Goal: Check status: Check status

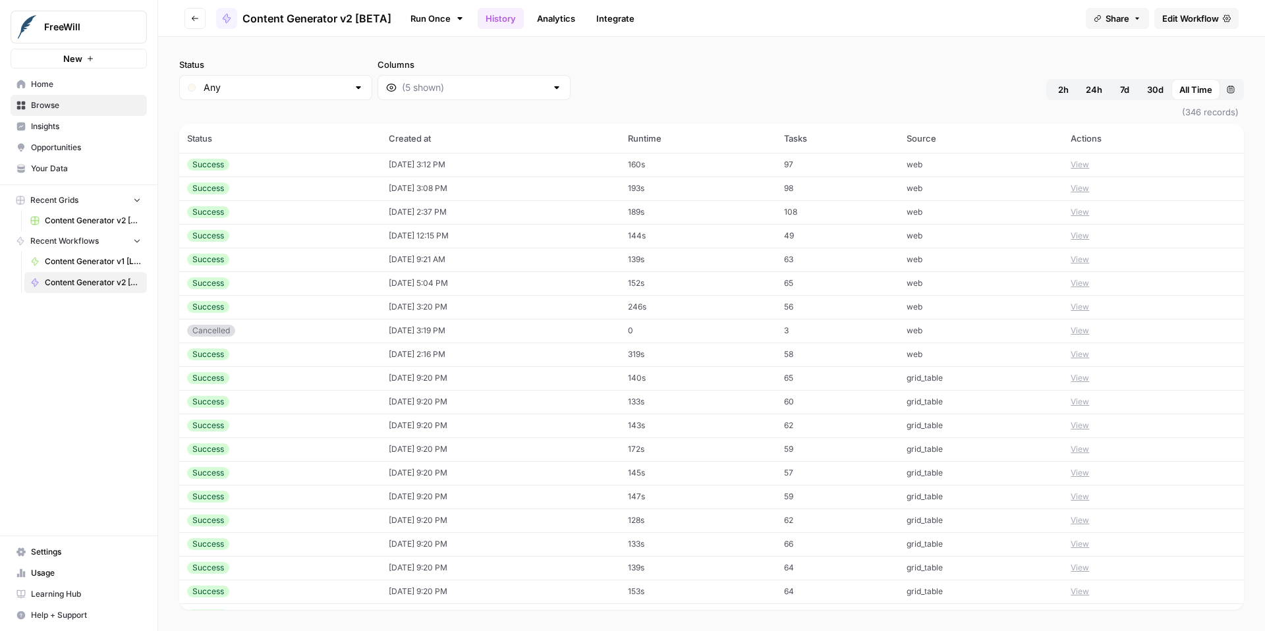
click at [1088, 167] on button "View" at bounding box center [1080, 165] width 18 height 12
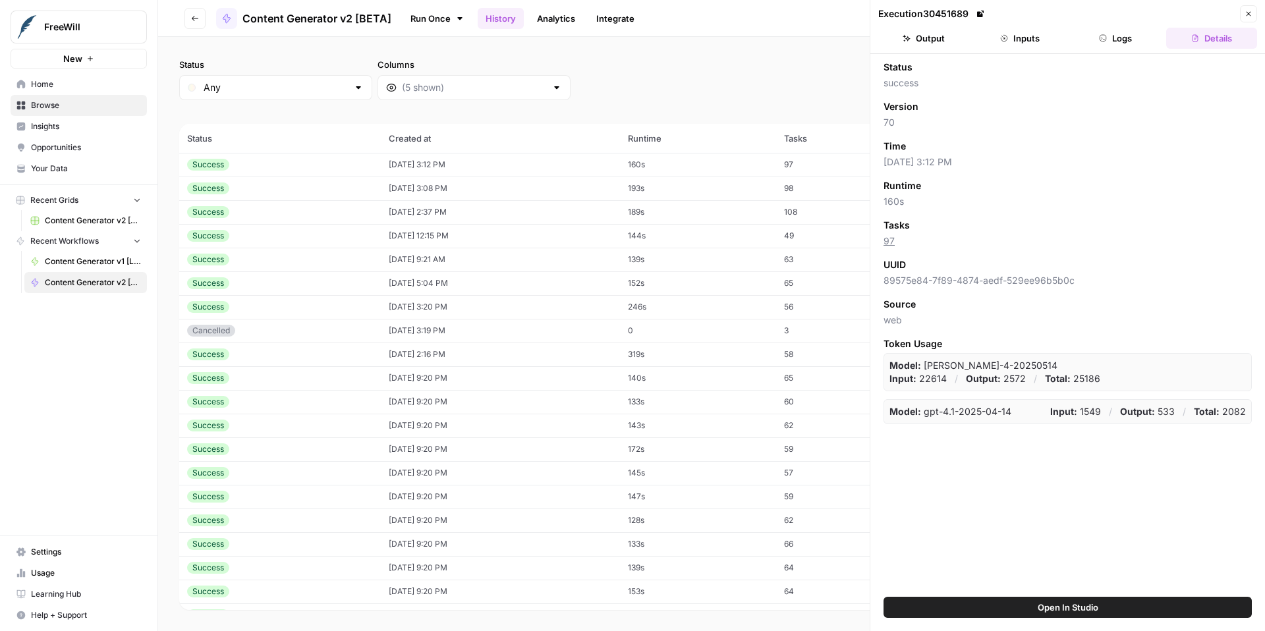
click at [1019, 37] on button "Inputs" at bounding box center [1019, 38] width 91 height 21
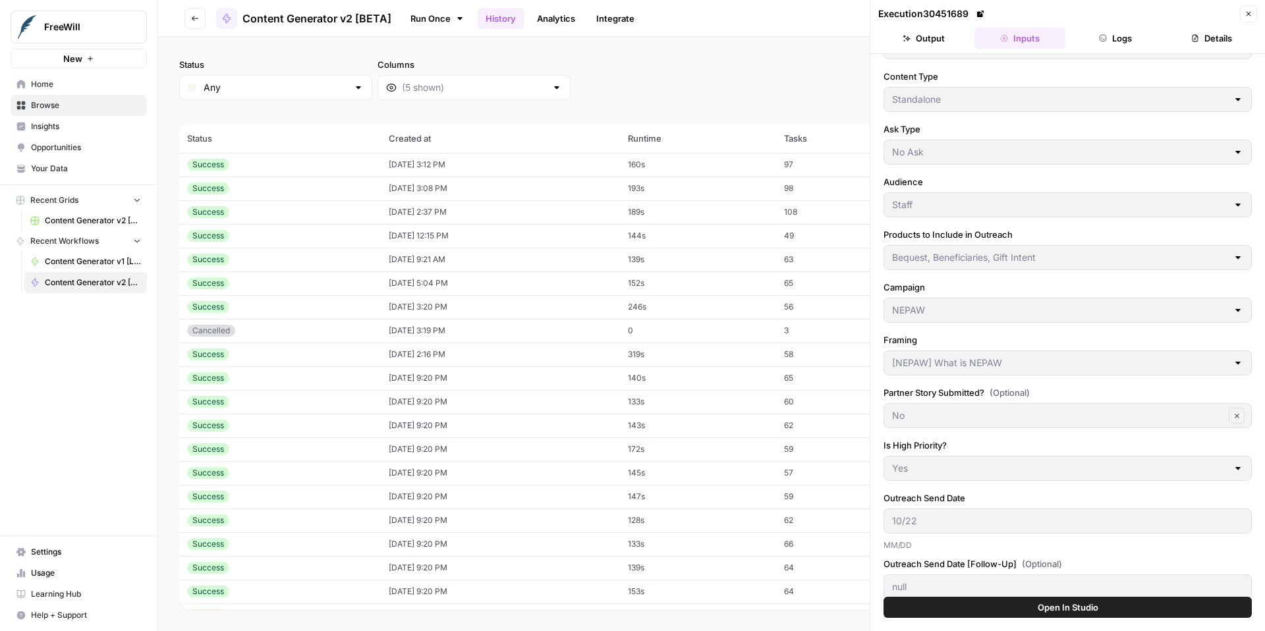
scroll to position [150, 0]
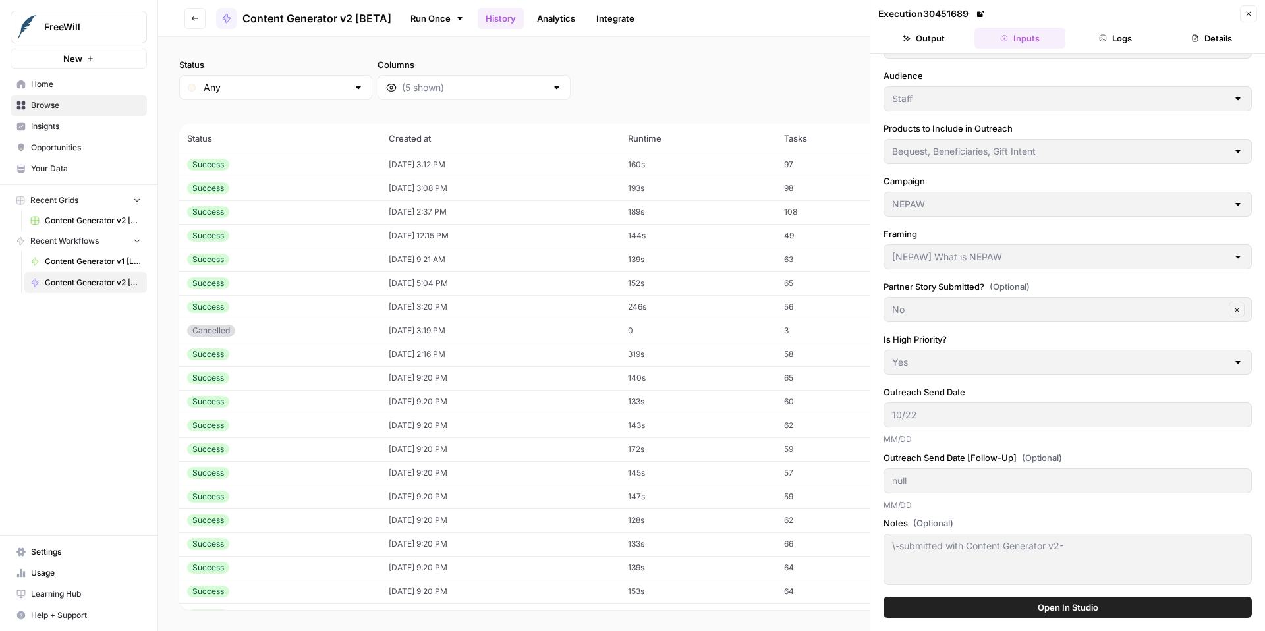
click at [1249, 13] on icon "button" at bounding box center [1249, 14] width 8 height 8
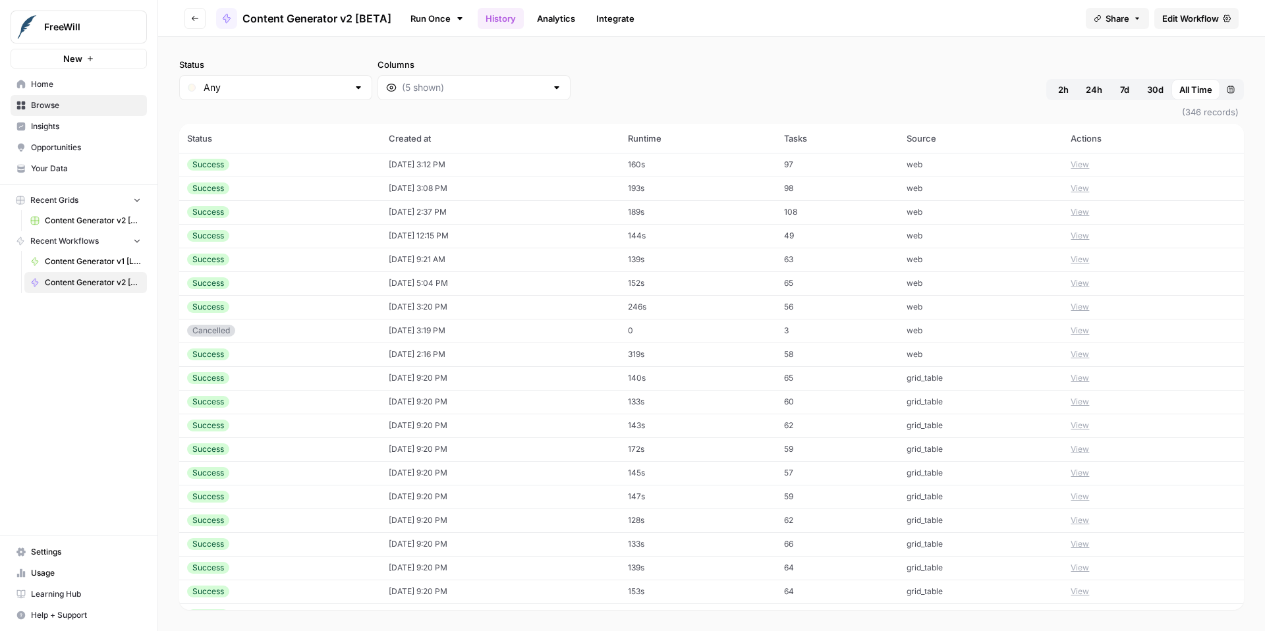
click at [1083, 165] on button "View" at bounding box center [1080, 165] width 18 height 12
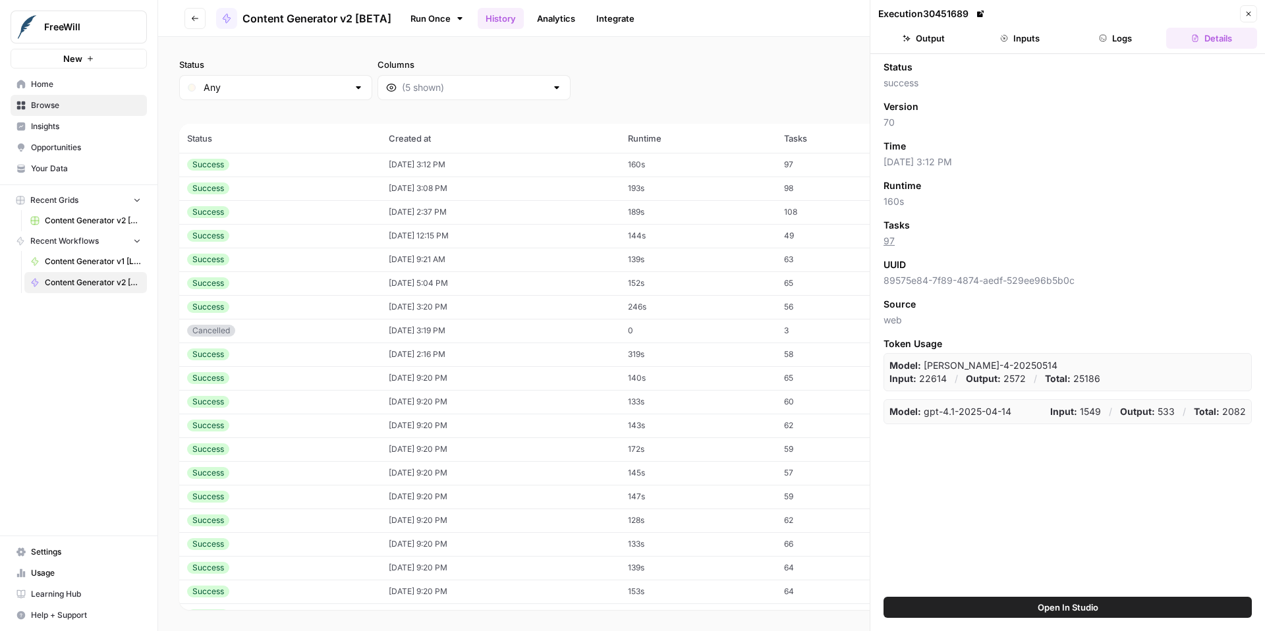
click at [937, 44] on button "Output" at bounding box center [923, 38] width 91 height 21
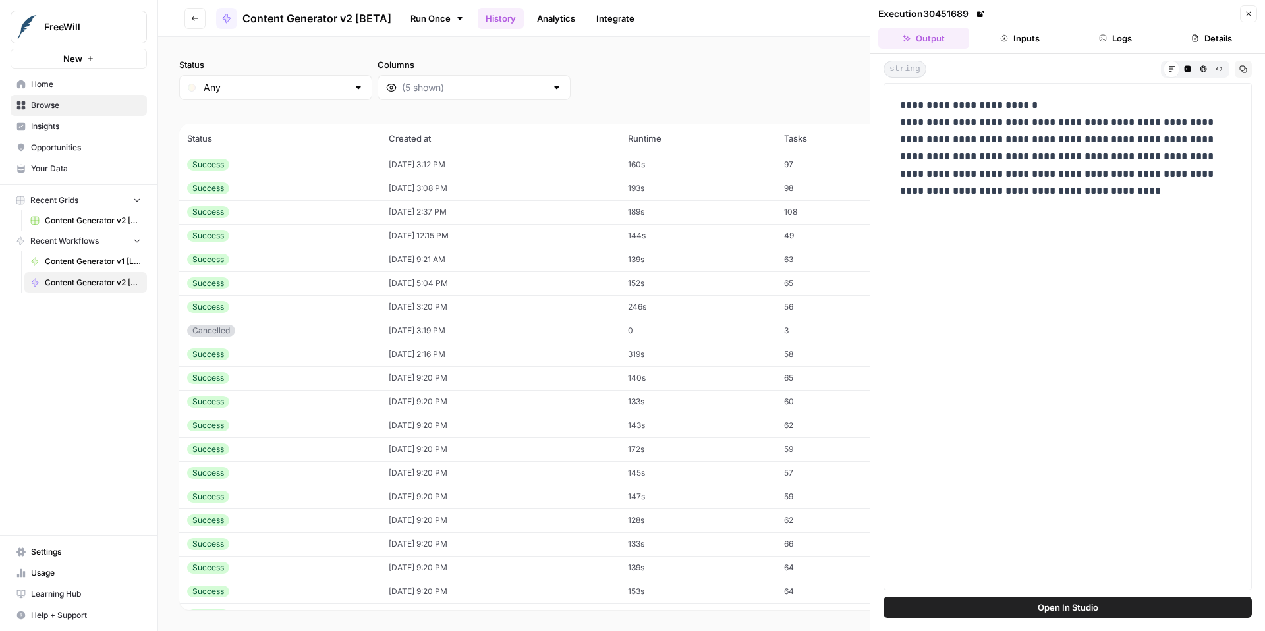
click at [1030, 36] on button "Inputs" at bounding box center [1019, 38] width 91 height 21
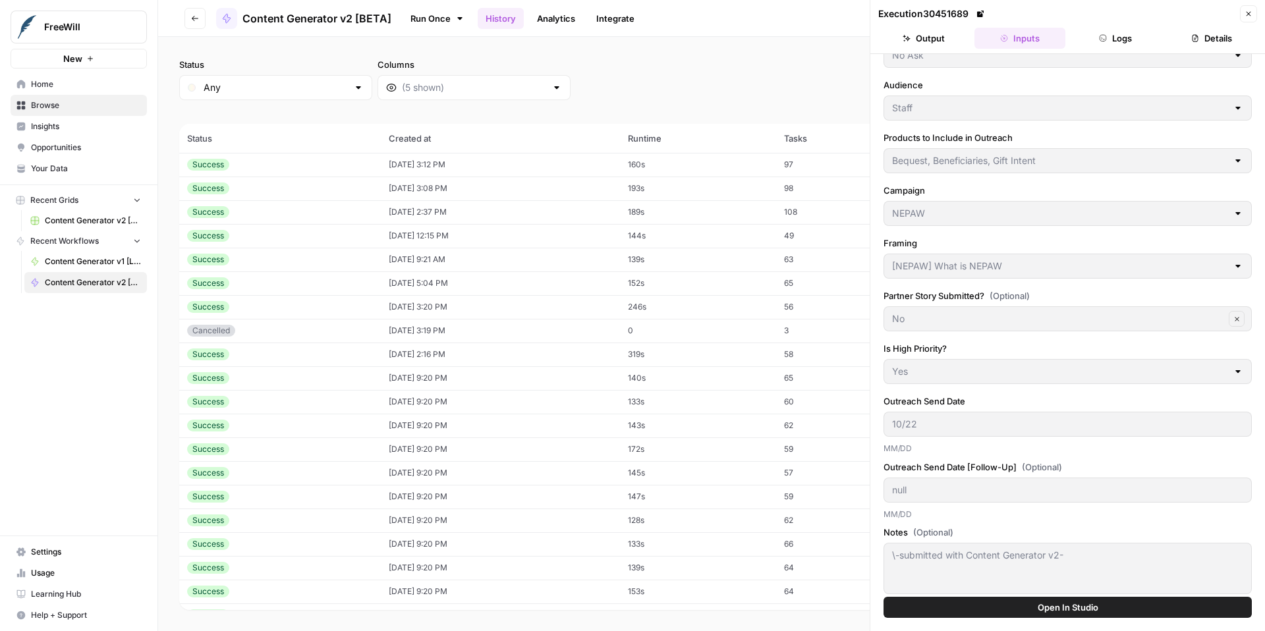
scroll to position [150, 0]
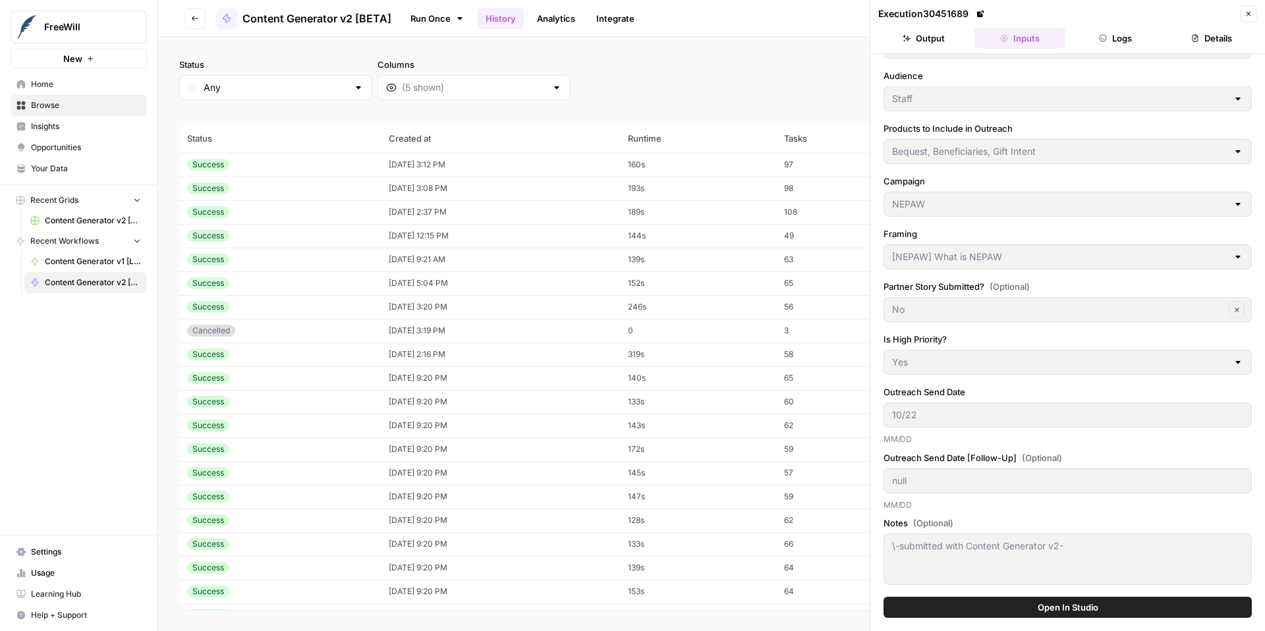
click at [1245, 16] on icon "button" at bounding box center [1249, 14] width 8 height 8
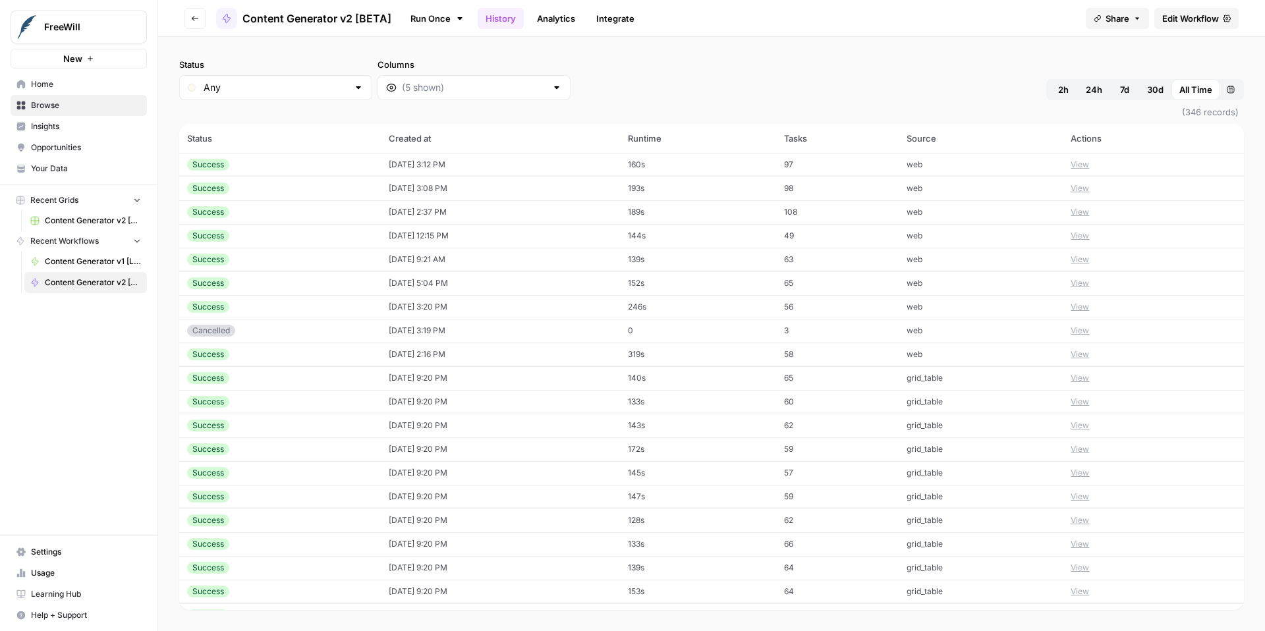
click at [1087, 190] on button "View" at bounding box center [1080, 188] width 18 height 12
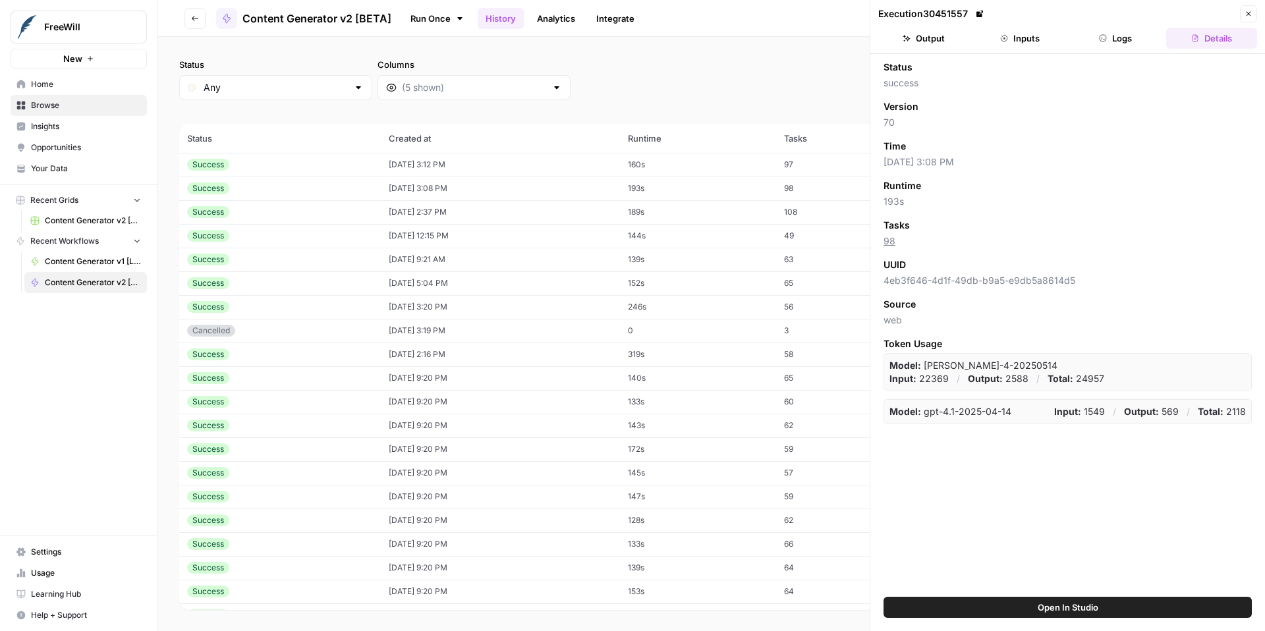
click at [921, 38] on button "Output" at bounding box center [923, 38] width 91 height 21
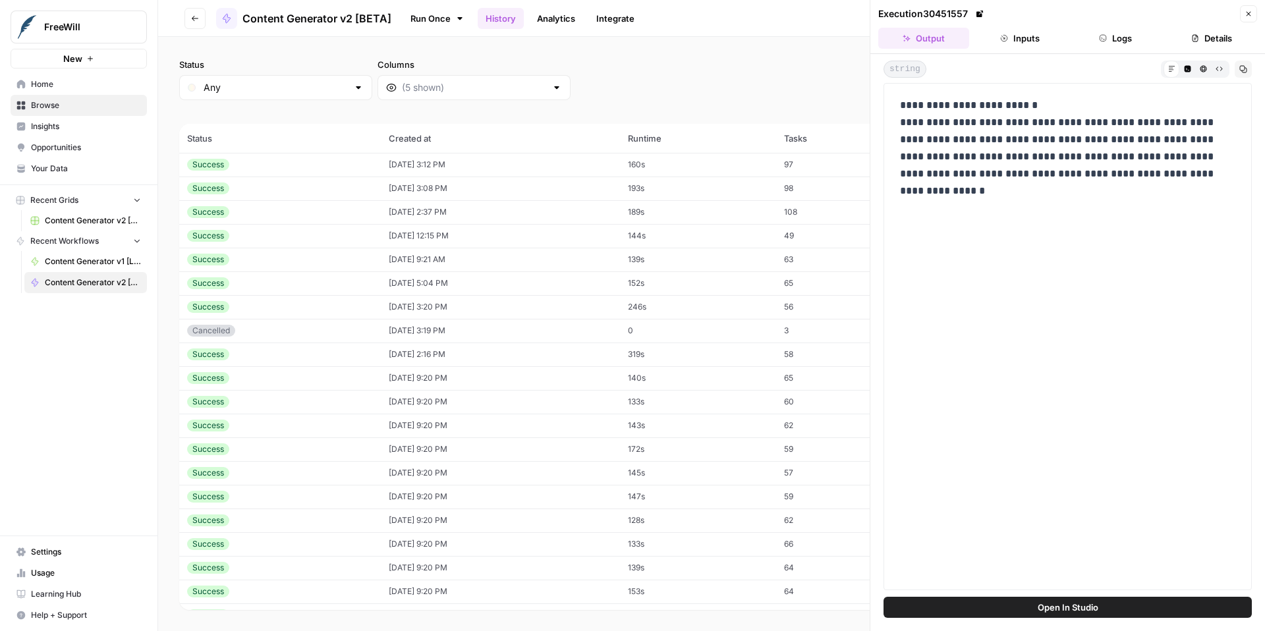
click at [1251, 10] on icon "button" at bounding box center [1249, 14] width 8 height 8
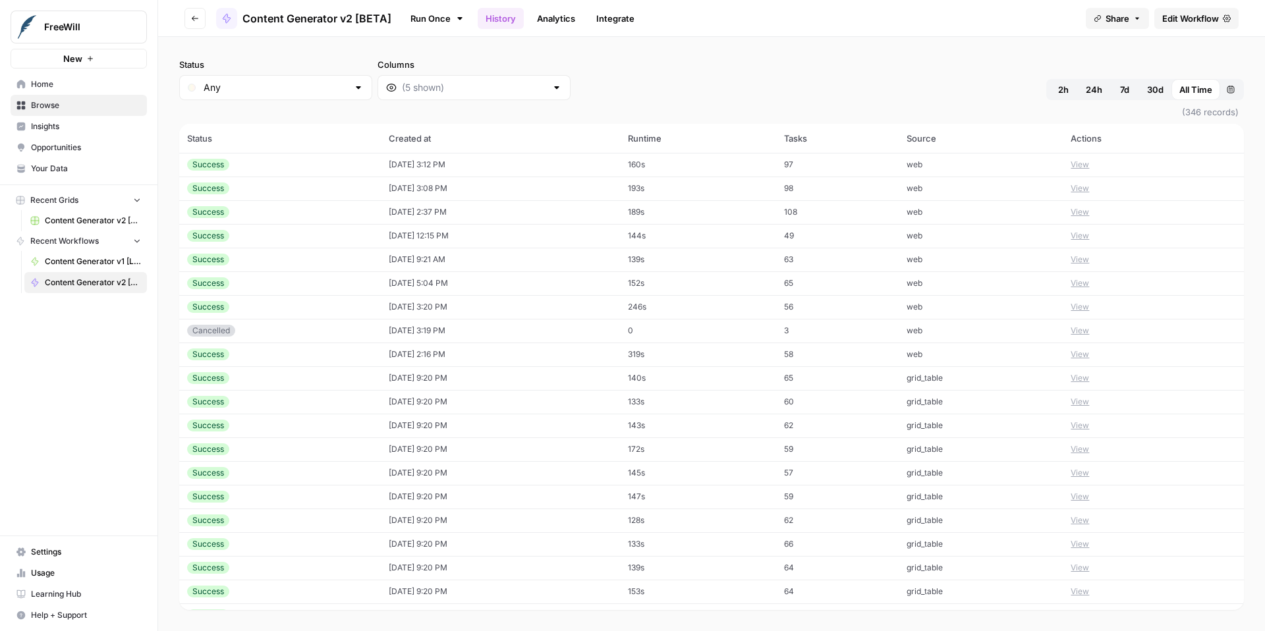
click at [1080, 214] on button "View" at bounding box center [1080, 212] width 18 height 12
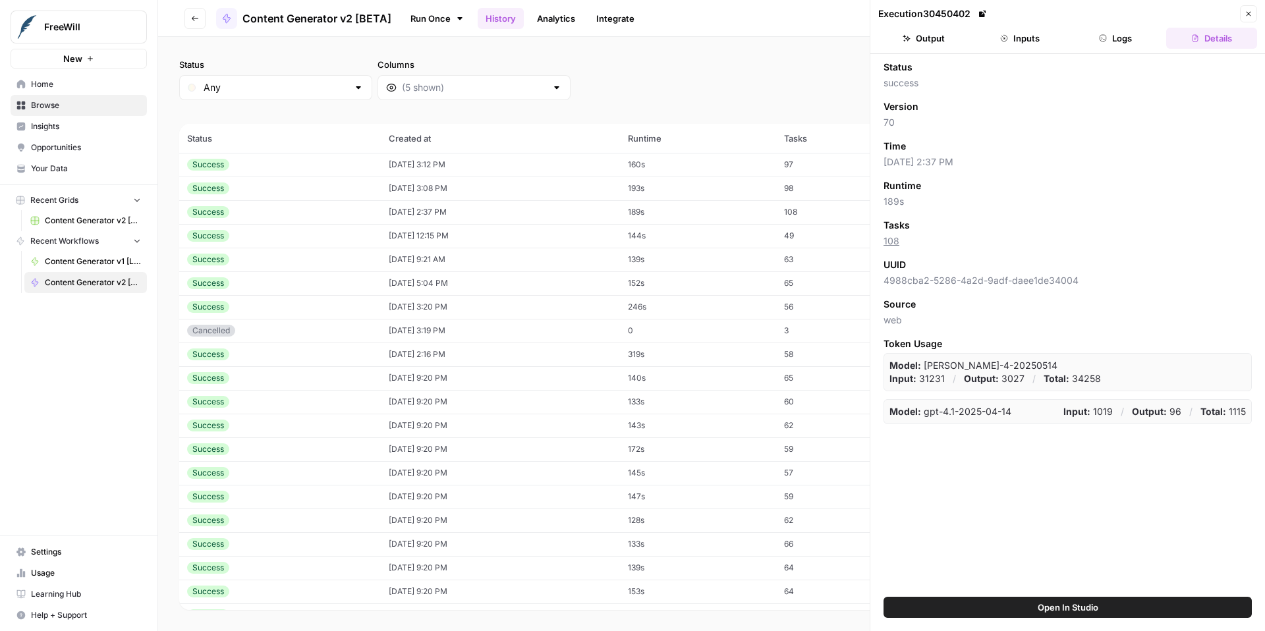
click at [927, 36] on button "Output" at bounding box center [923, 38] width 91 height 21
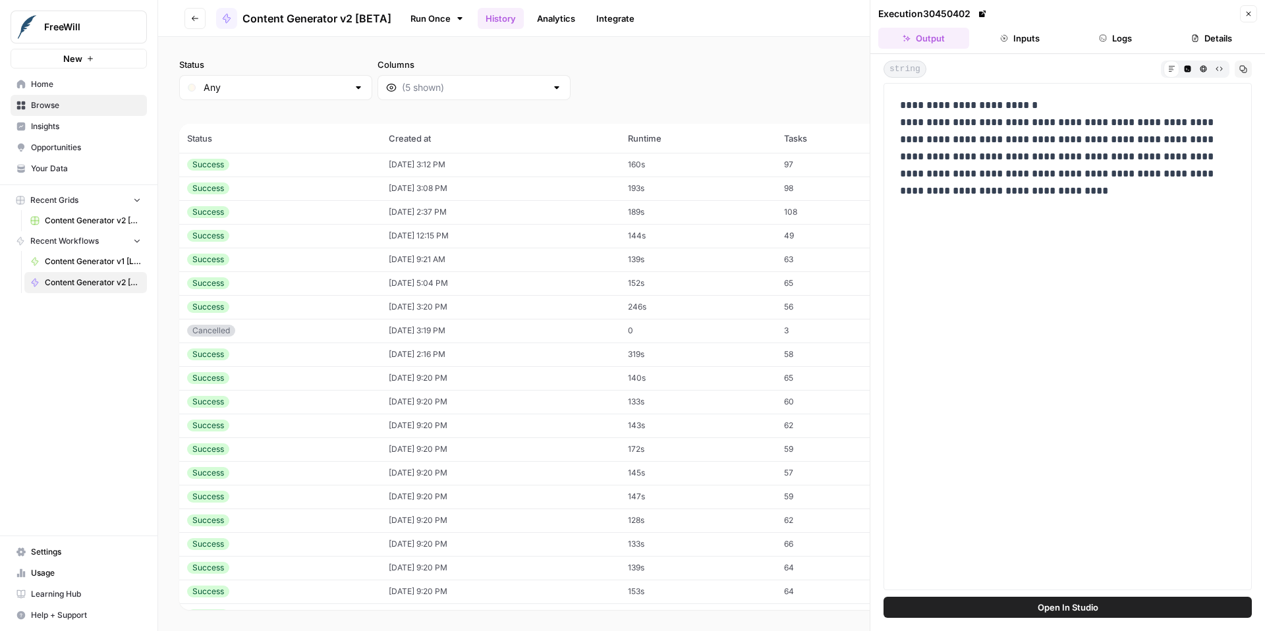
click at [1255, 13] on button "Close" at bounding box center [1248, 13] width 17 height 17
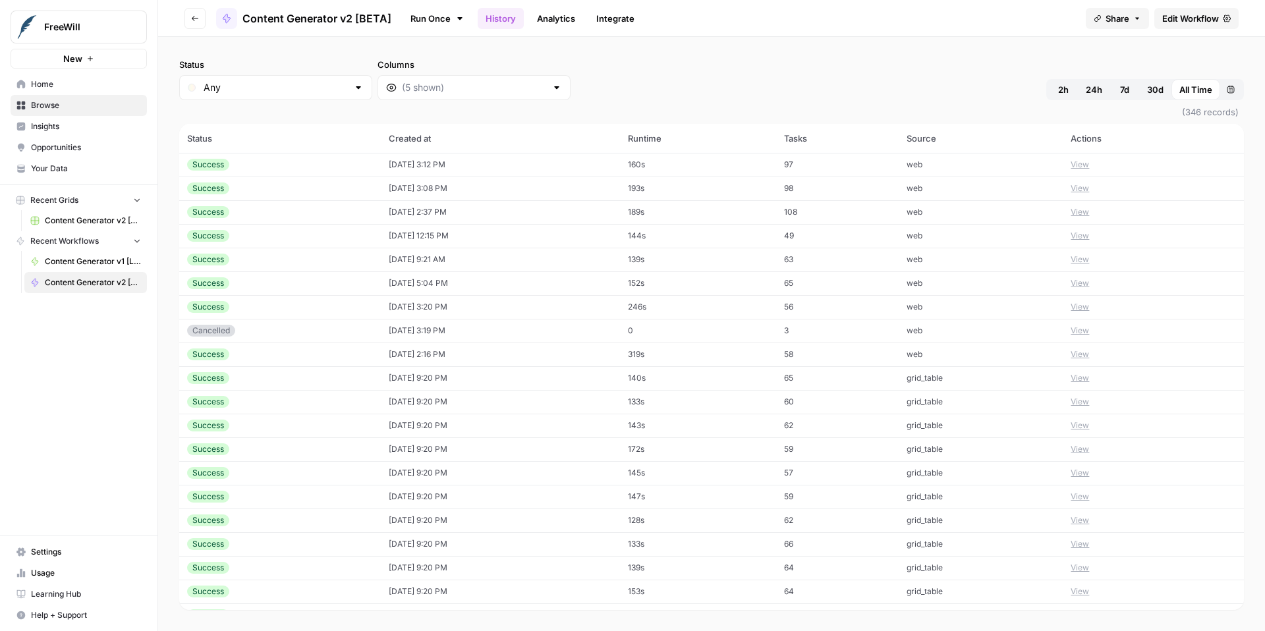
click at [1084, 236] on button "View" at bounding box center [1080, 236] width 18 height 12
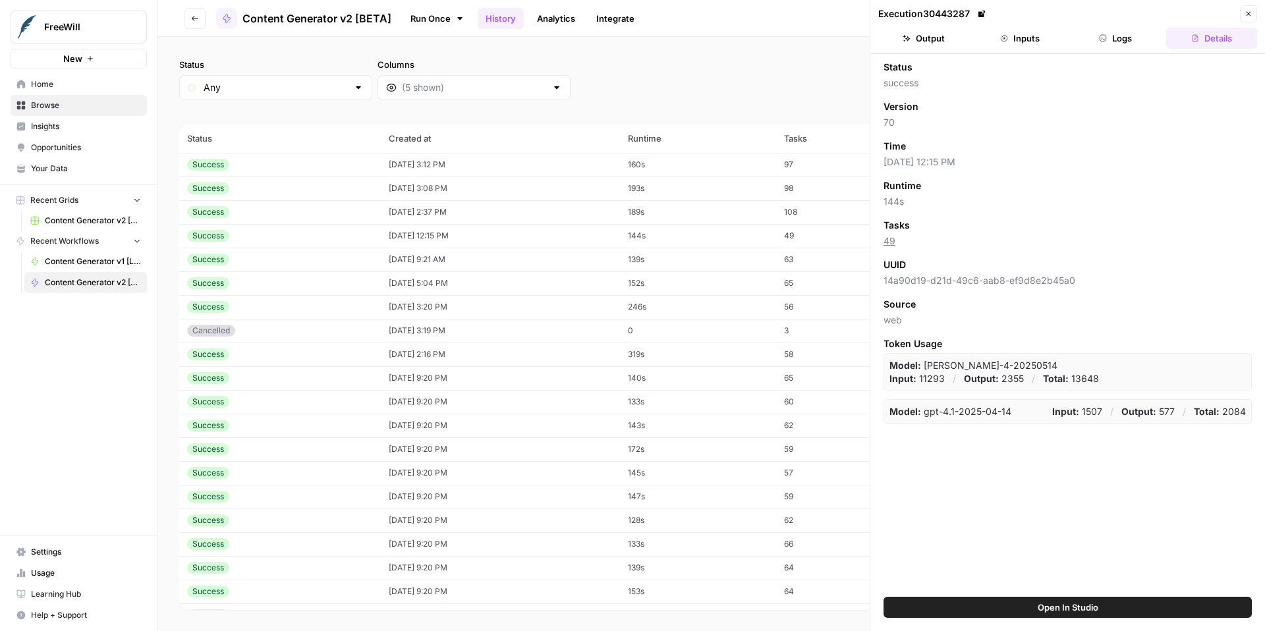
click at [924, 45] on button "Output" at bounding box center [923, 38] width 91 height 21
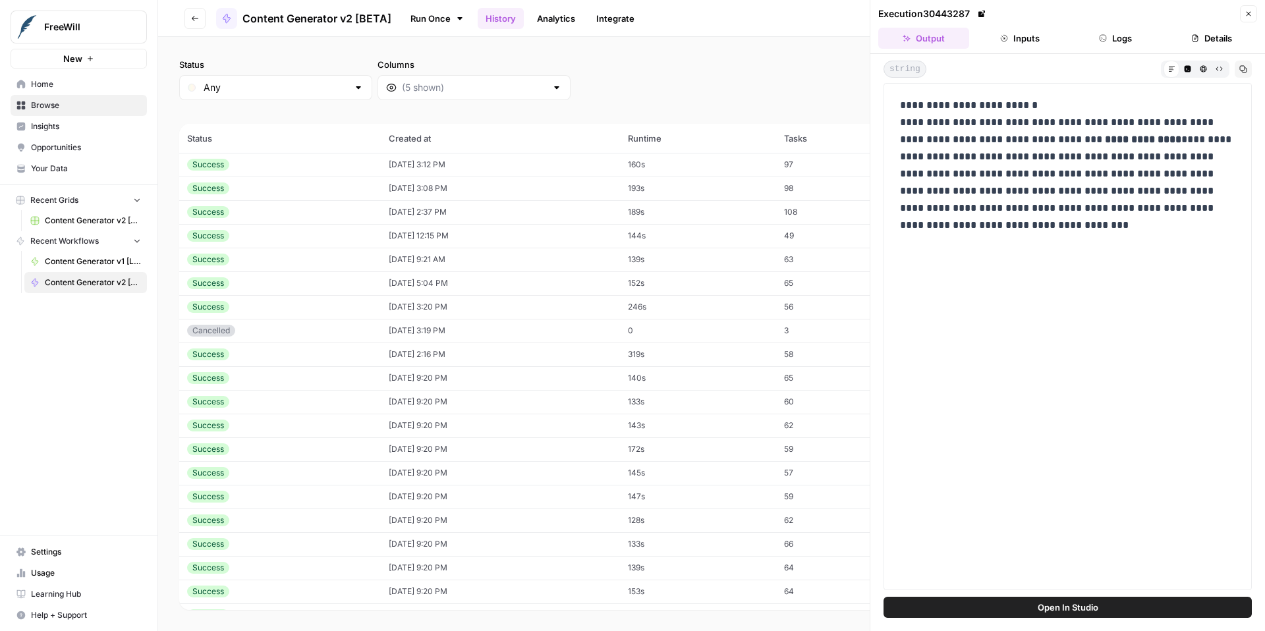
click at [1251, 11] on icon "button" at bounding box center [1249, 14] width 8 height 8
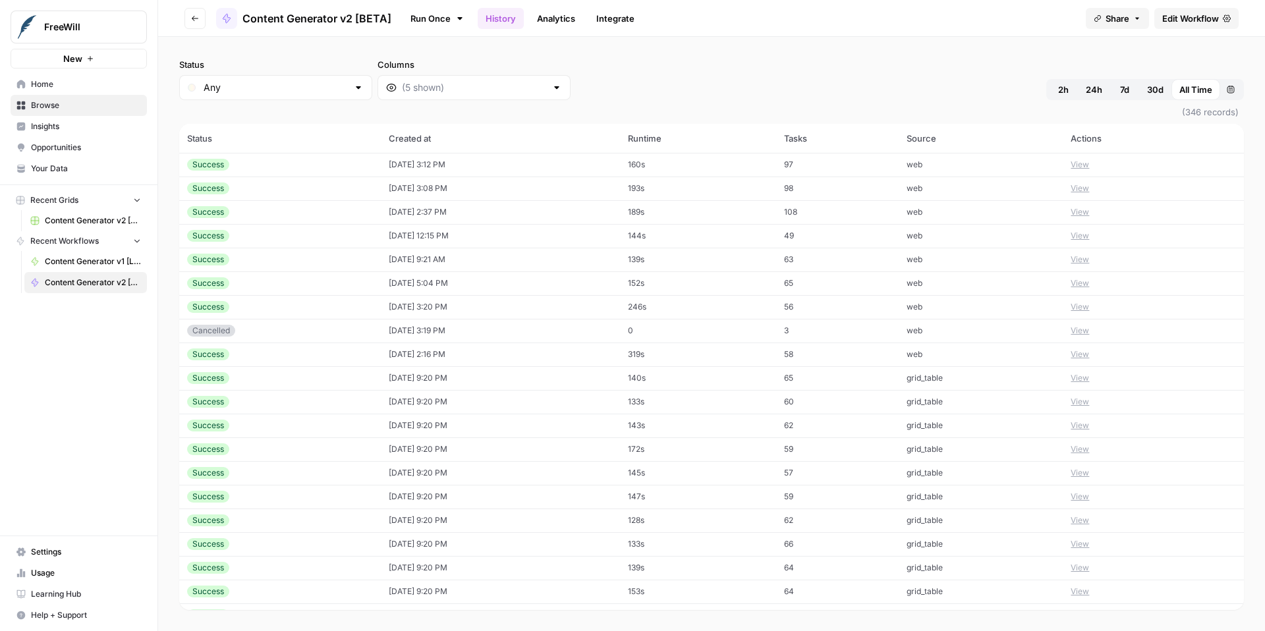
click at [1082, 238] on button "View" at bounding box center [1080, 236] width 18 height 12
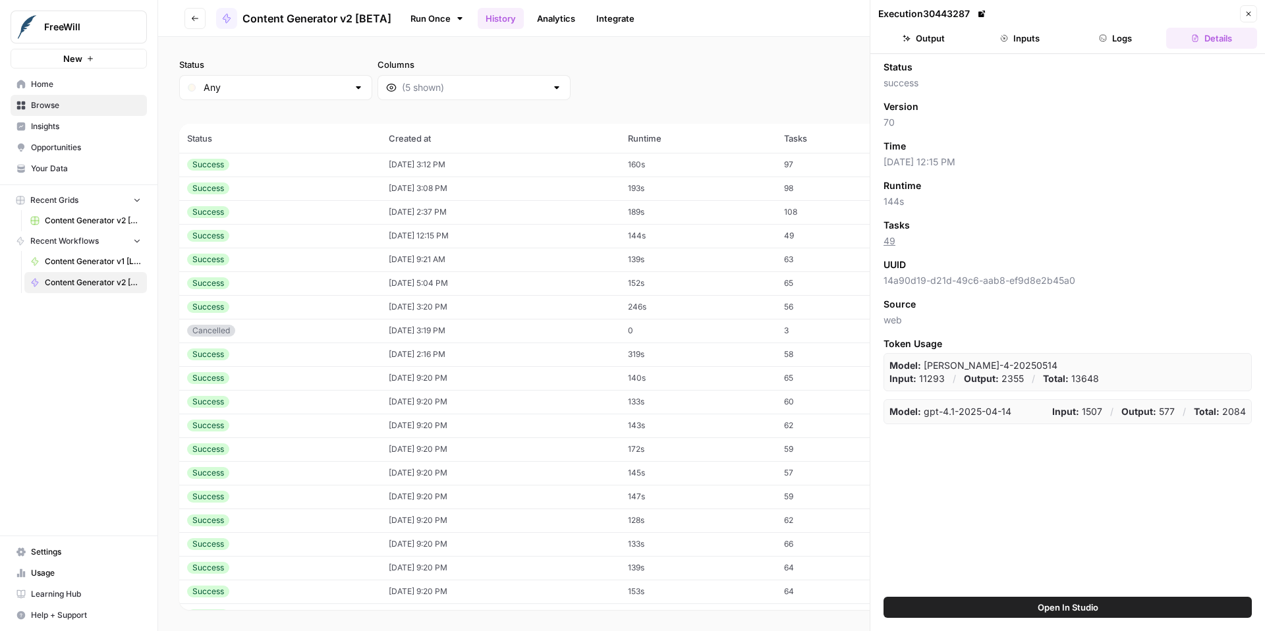
click at [934, 45] on button "Output" at bounding box center [923, 38] width 91 height 21
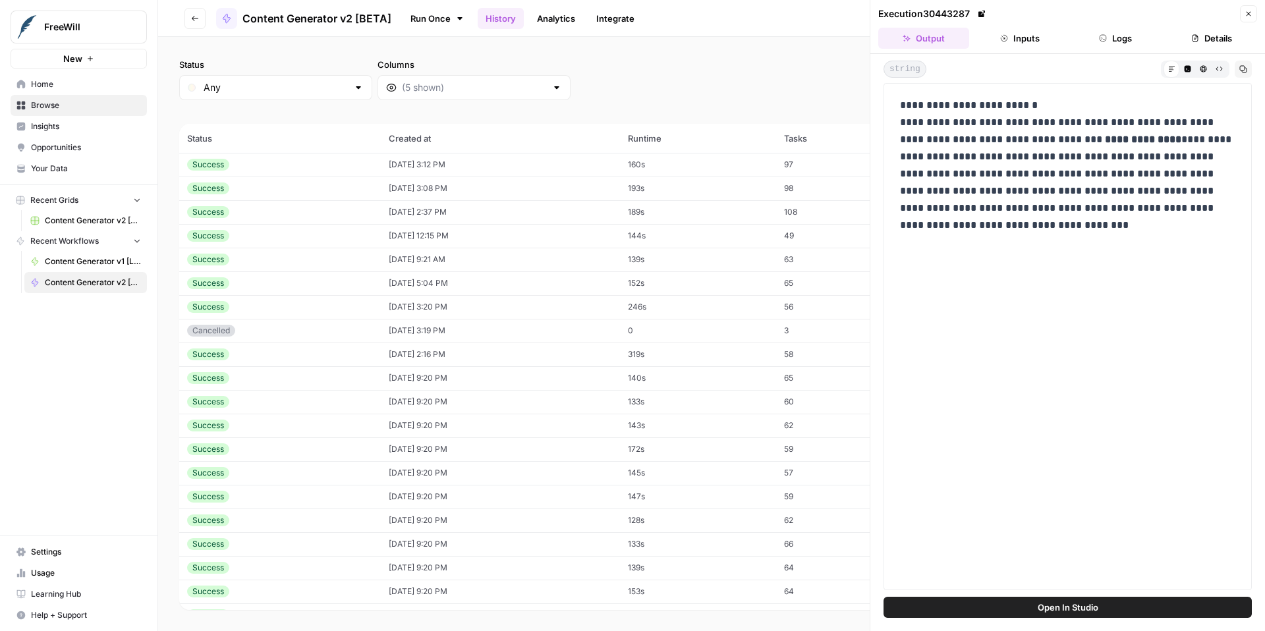
click at [1253, 16] on button "Close" at bounding box center [1248, 13] width 17 height 17
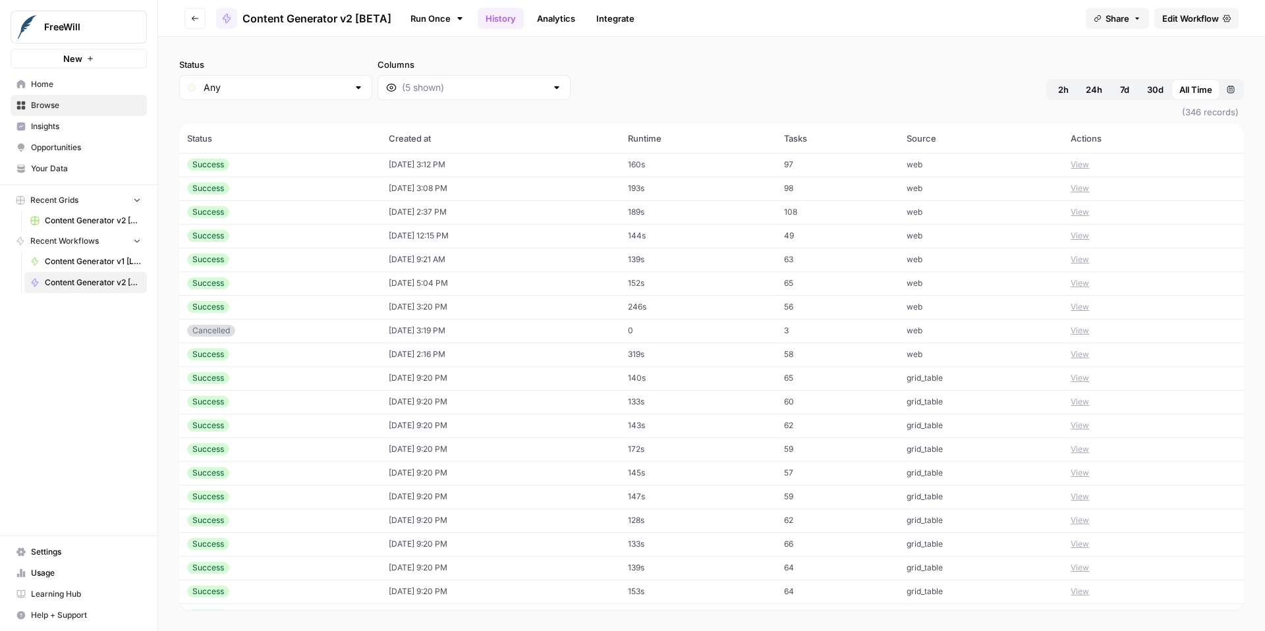
click at [1085, 355] on button "View" at bounding box center [1080, 355] width 18 height 12
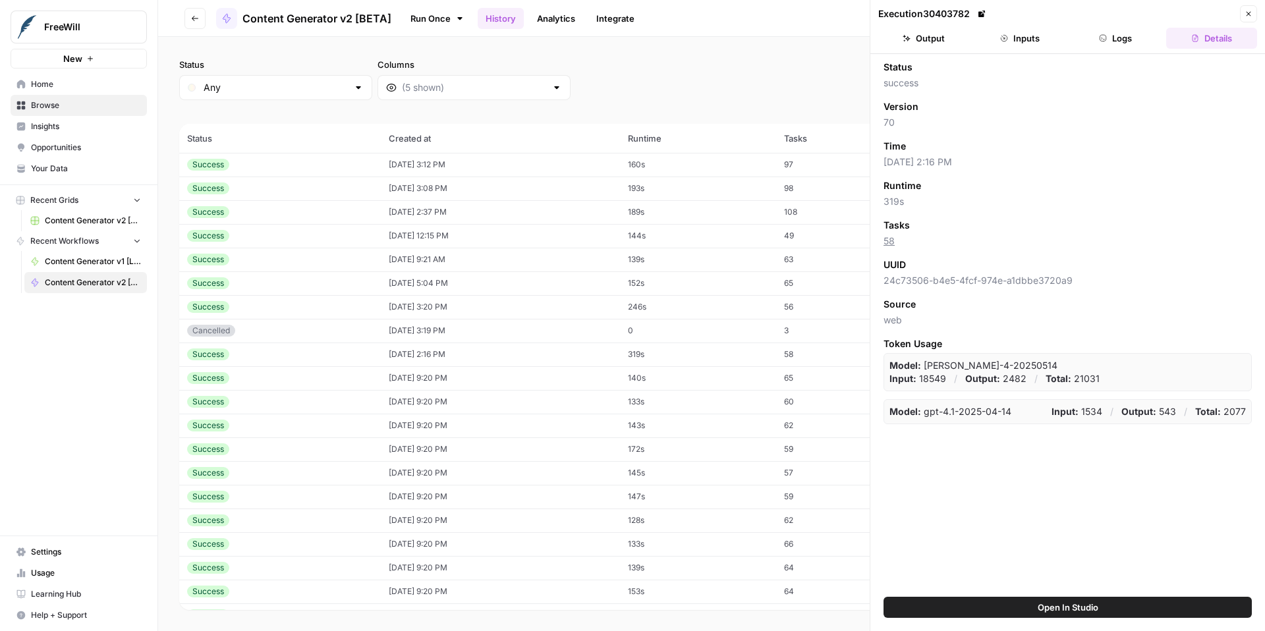
click at [947, 38] on button "Output" at bounding box center [923, 38] width 91 height 21
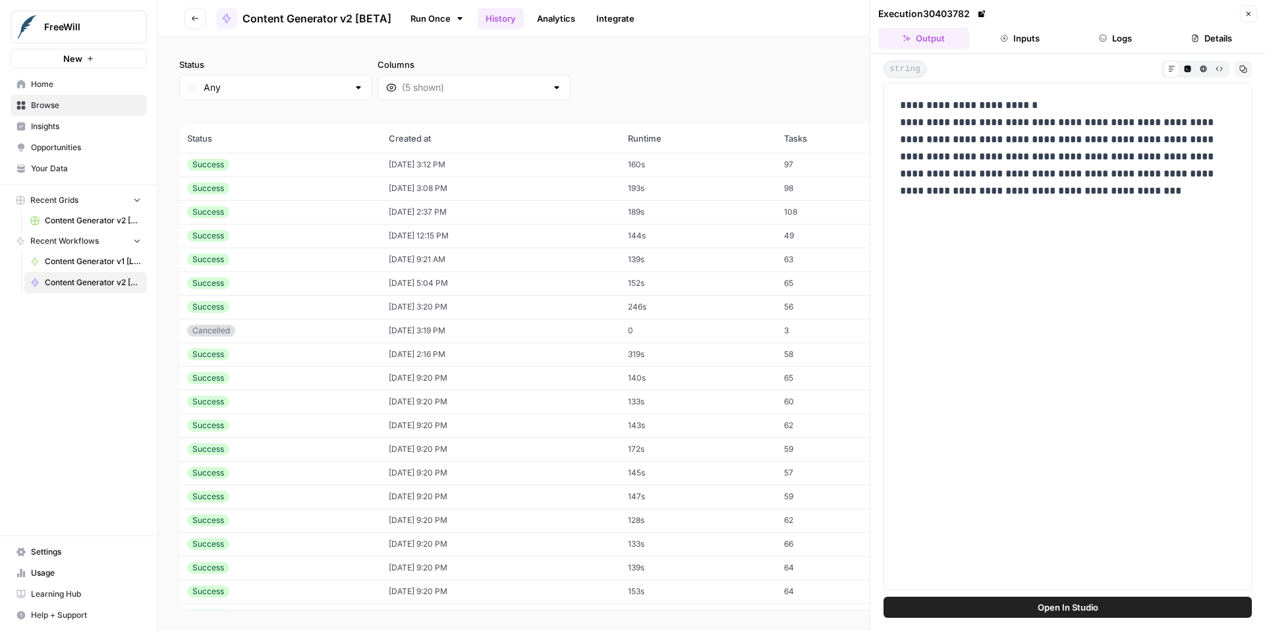
click at [1256, 20] on button "Close" at bounding box center [1248, 13] width 17 height 17
